Goal: Task Accomplishment & Management: Use online tool/utility

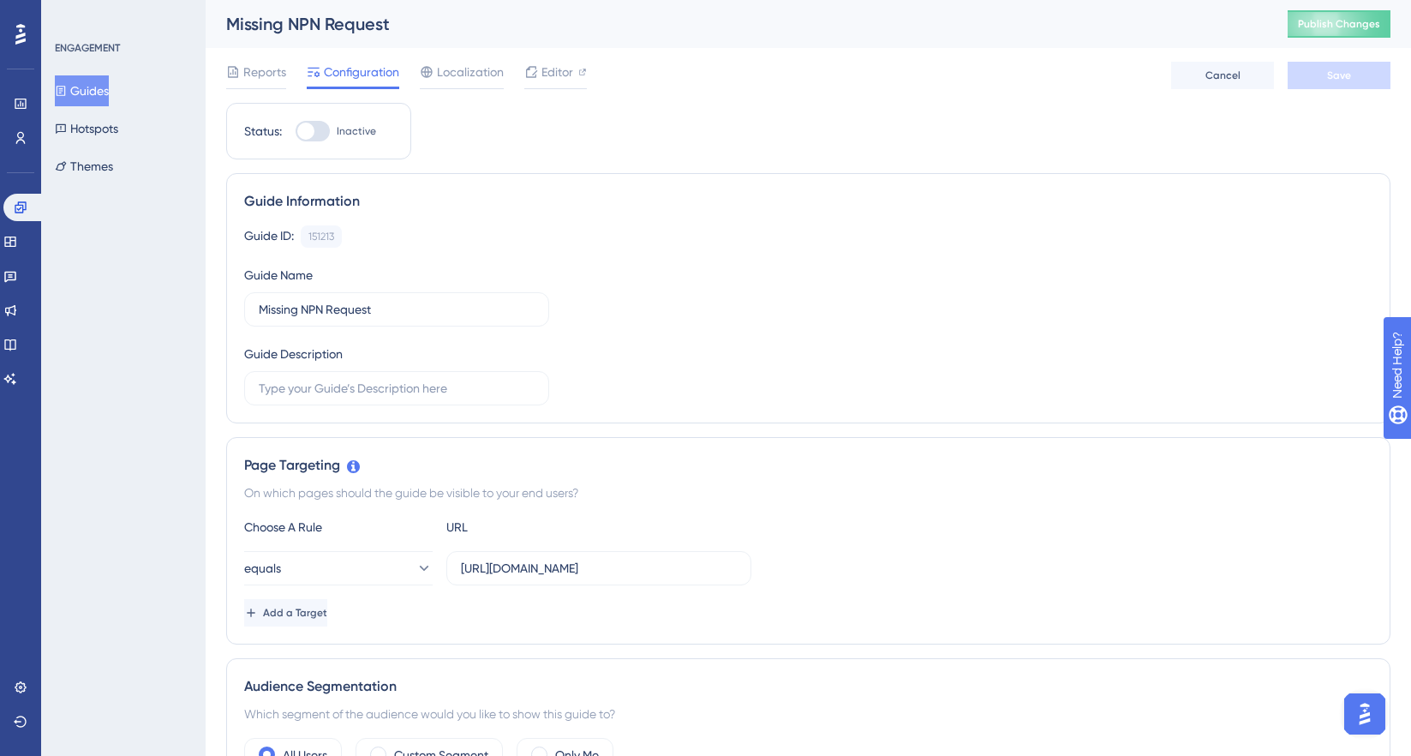
click at [85, 86] on button "Guides" at bounding box center [82, 90] width 54 height 31
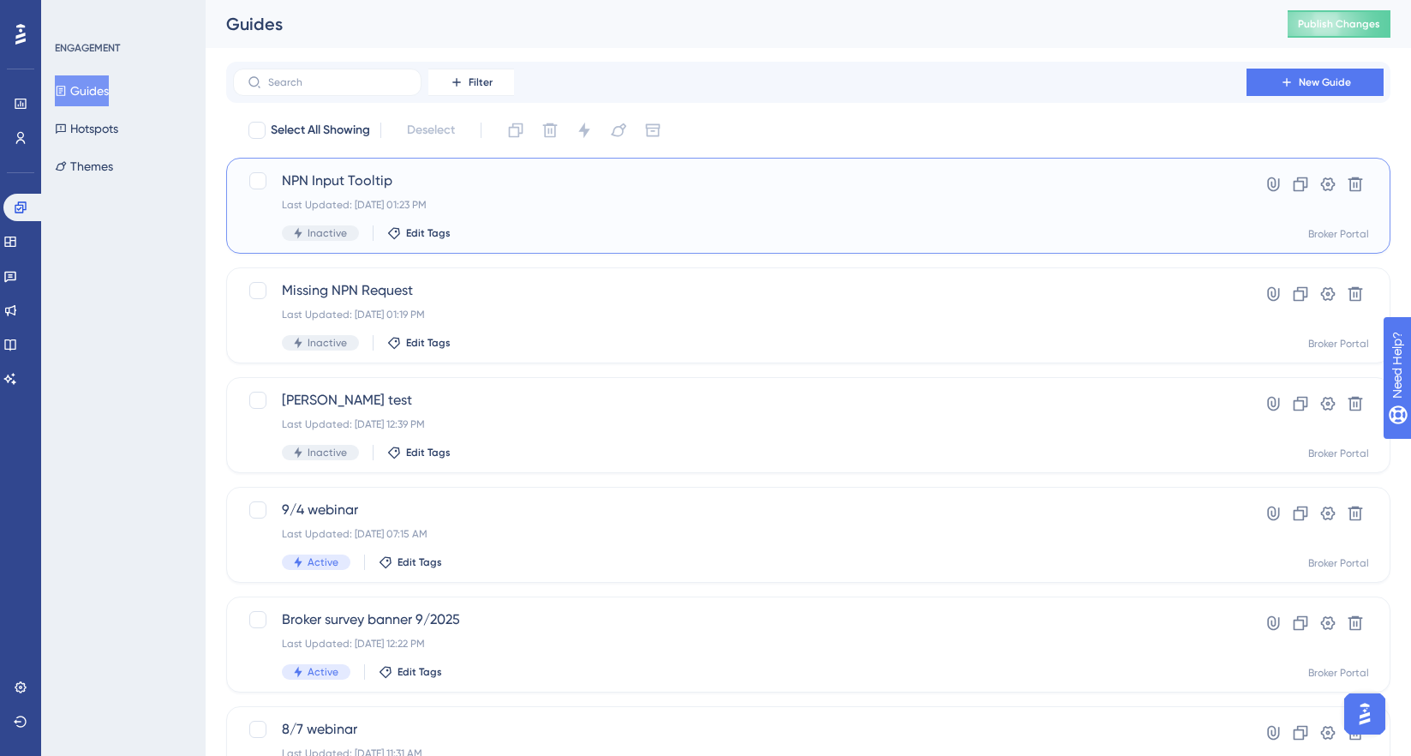
click at [521, 202] on div "Last Updated: [DATE] 01:23 PM" at bounding box center [740, 205] width 916 height 14
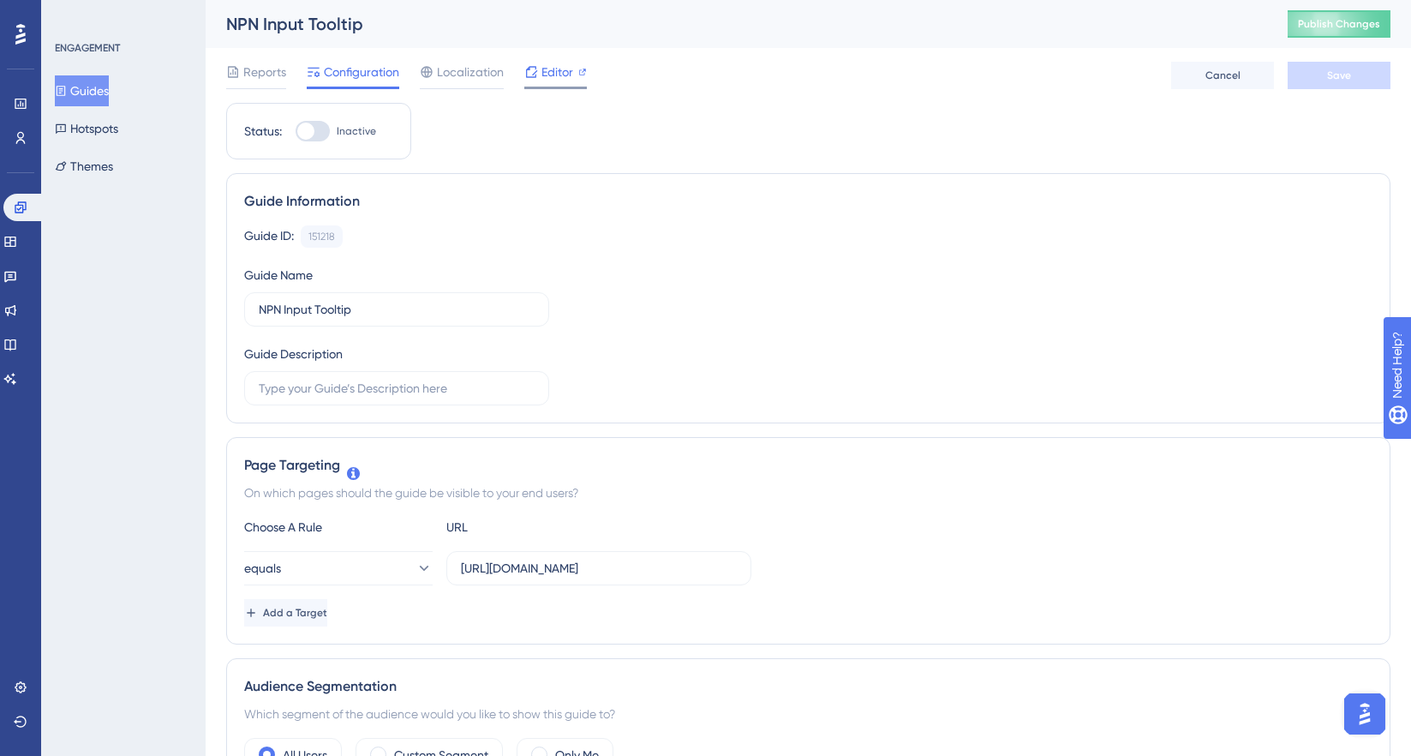
click at [545, 70] on span "Editor" at bounding box center [557, 72] width 32 height 21
click at [78, 86] on button "Guides" at bounding box center [82, 90] width 54 height 31
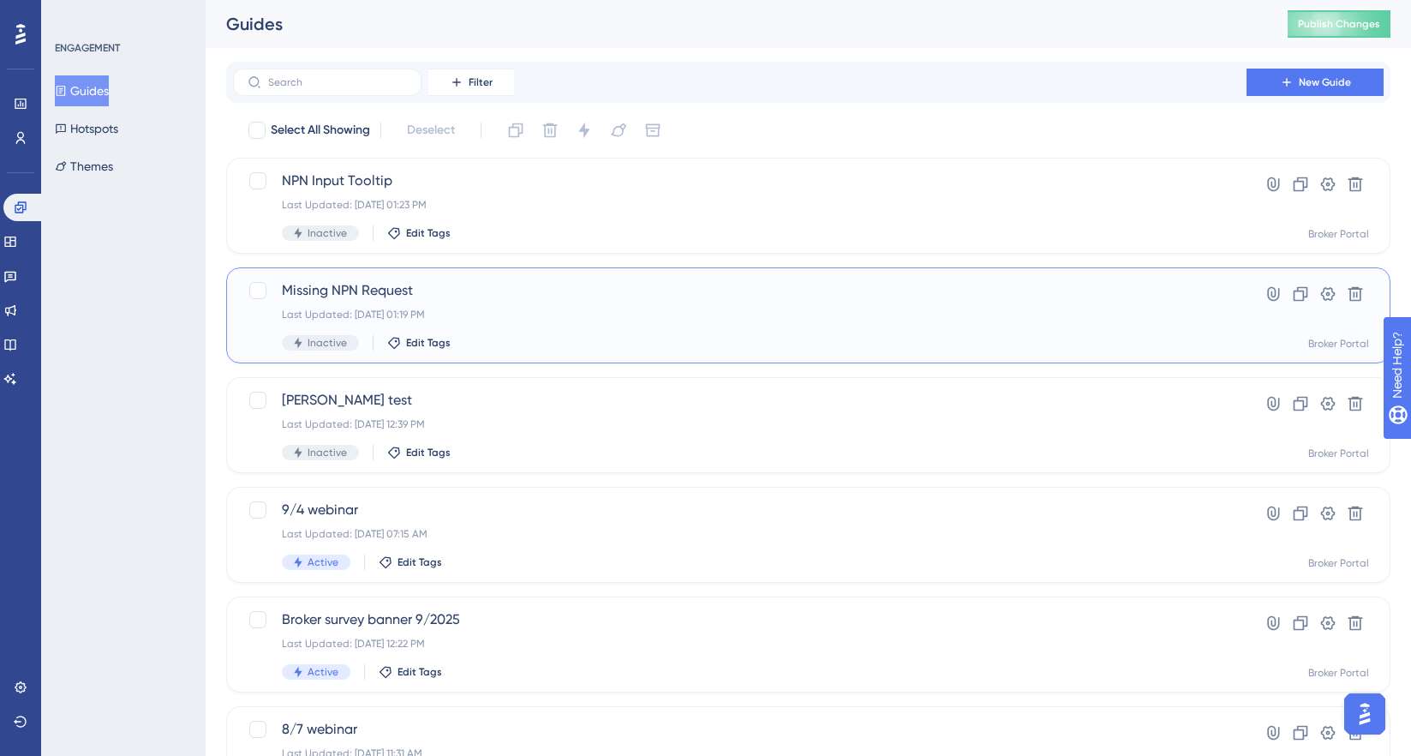
click at [492, 295] on span "Missing NPN Request" at bounding box center [740, 290] width 916 height 21
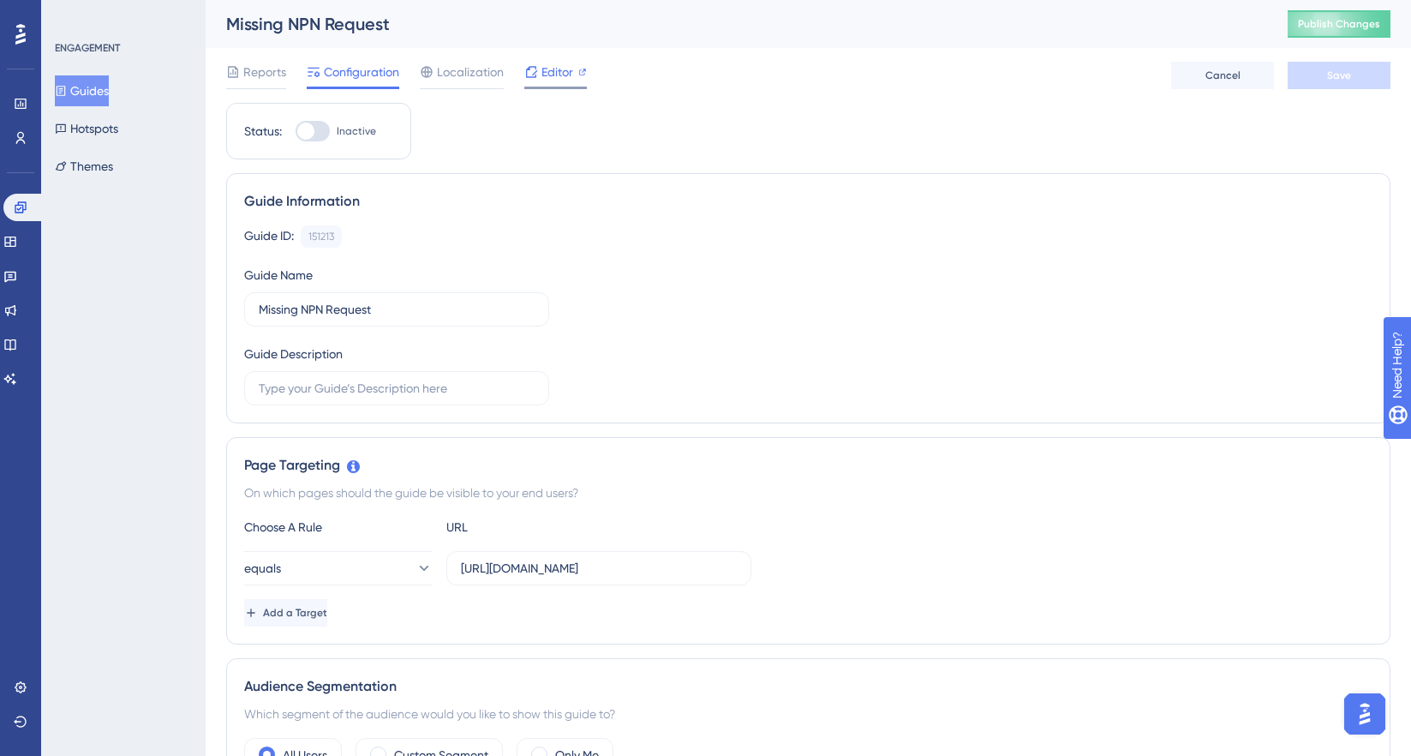
click at [549, 68] on span "Editor" at bounding box center [557, 72] width 32 height 21
click at [541, 75] on span "Editor" at bounding box center [557, 72] width 32 height 21
